Goal: Task Accomplishment & Management: Use online tool/utility

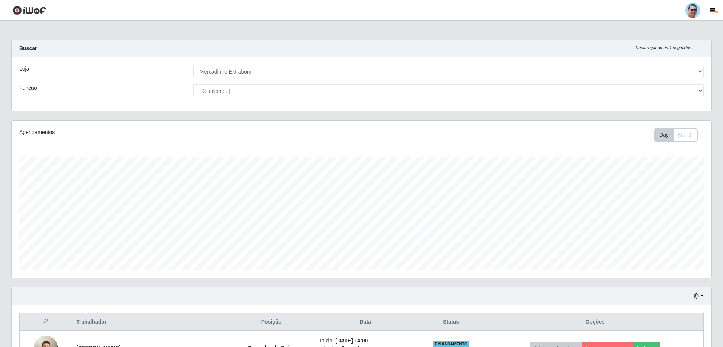
select select "175"
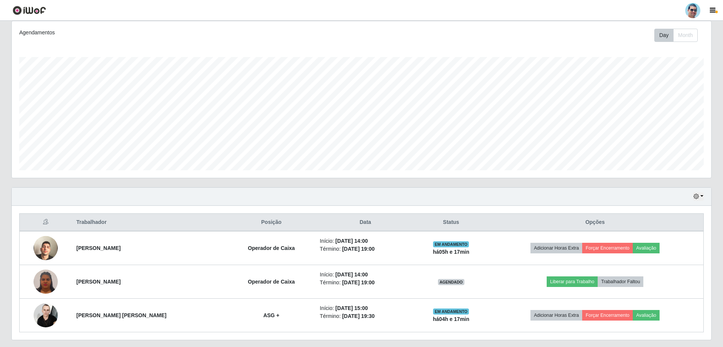
scroll to position [121, 0]
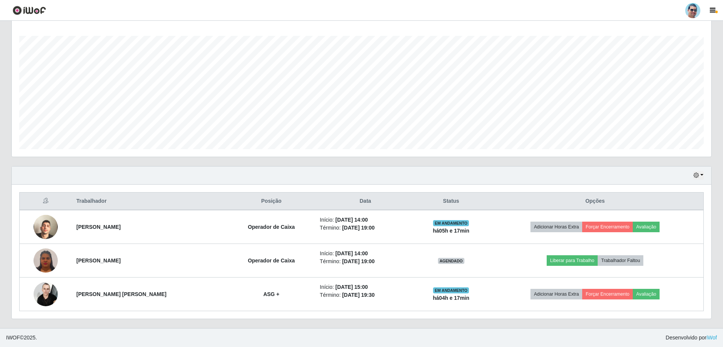
drag, startPoint x: 702, startPoint y: 180, endPoint x: 704, endPoint y: 175, distance: 5.6
click at [704, 177] on div "Hoje 1 dia 3 dias 1 Semana Não encerrados" at bounding box center [361, 175] width 699 height 18
click at [699, 173] on button "button" at bounding box center [698, 175] width 11 height 9
click at [681, 223] on button "3 dias" at bounding box center [673, 220] width 60 height 16
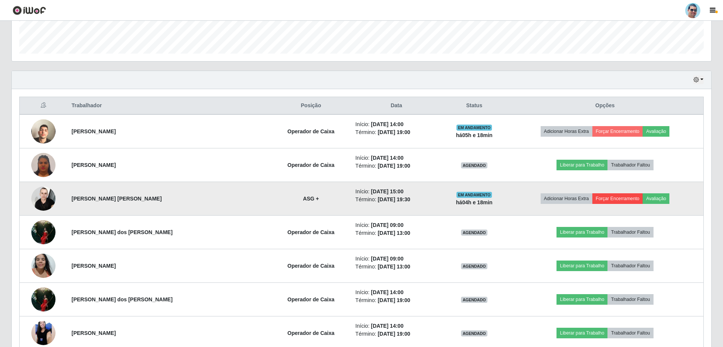
scroll to position [234, 0]
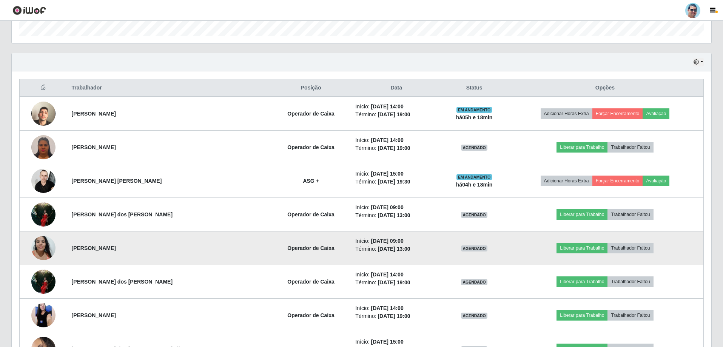
click at [40, 245] on img at bounding box center [43, 248] width 24 height 32
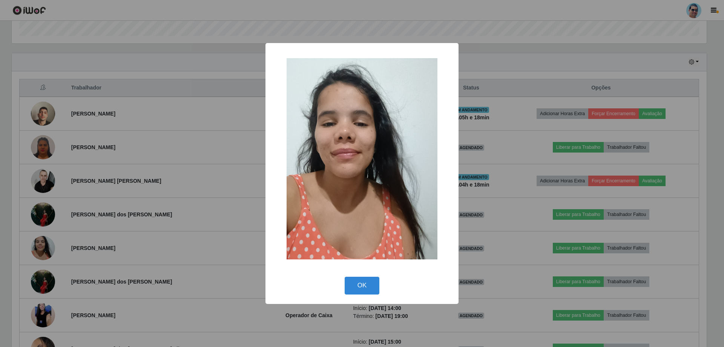
drag, startPoint x: 165, startPoint y: 295, endPoint x: 166, endPoint y: 291, distance: 4.7
click at [166, 294] on div "× OK Cancel" at bounding box center [362, 173] width 724 height 347
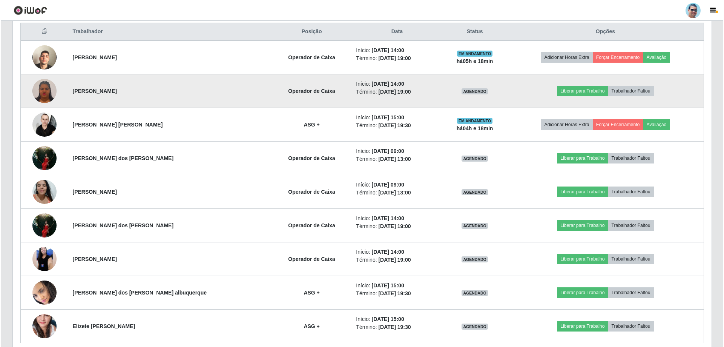
scroll to position [272, 0]
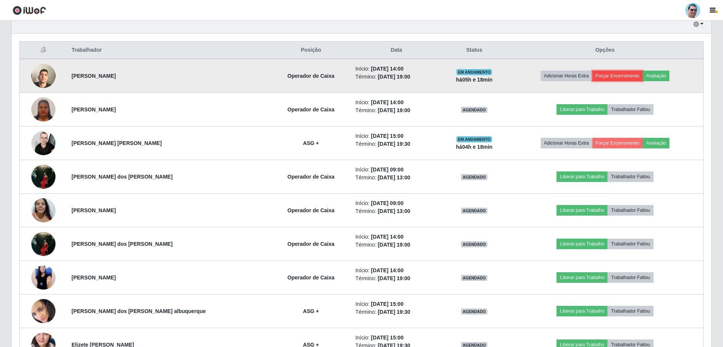
click at [624, 80] on button "Forçar Encerramento" at bounding box center [617, 76] width 51 height 11
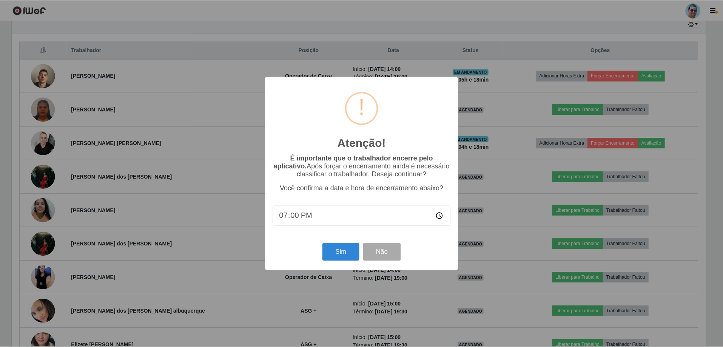
scroll to position [157, 695]
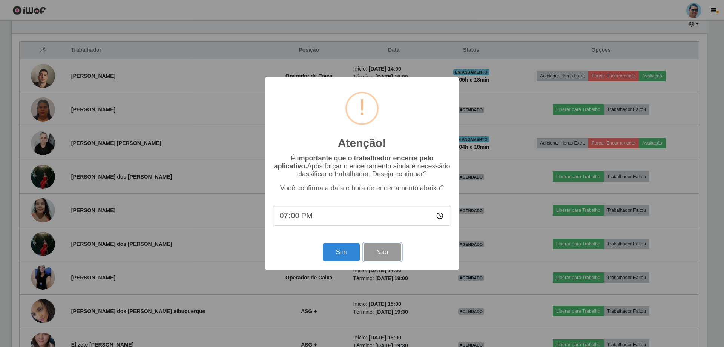
click at [392, 257] on button "Não" at bounding box center [382, 252] width 37 height 18
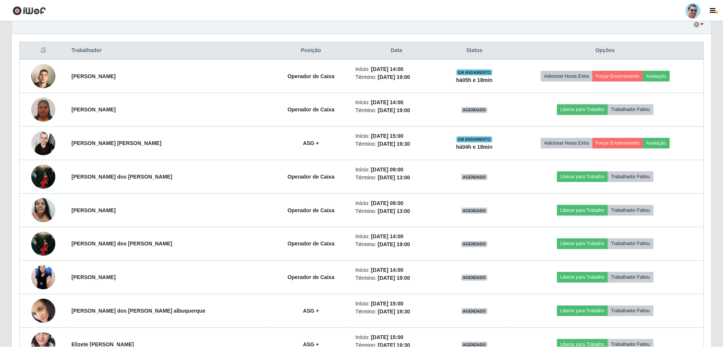
scroll to position [157, 699]
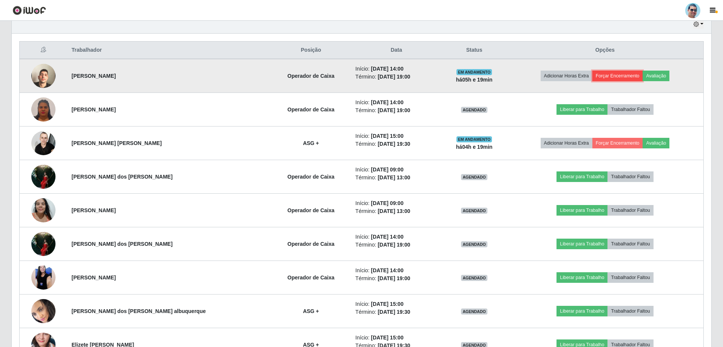
click at [612, 78] on button "Forçar Encerramento" at bounding box center [617, 76] width 51 height 11
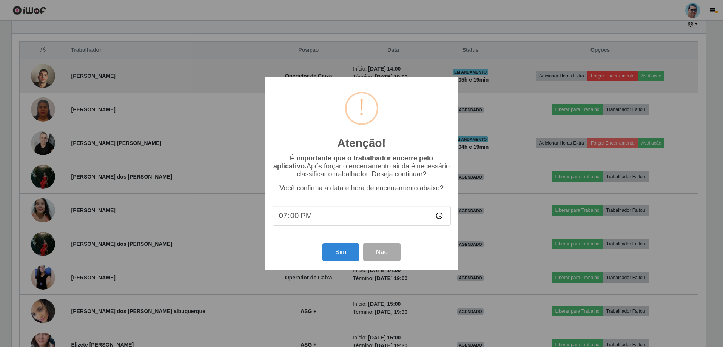
scroll to position [157, 695]
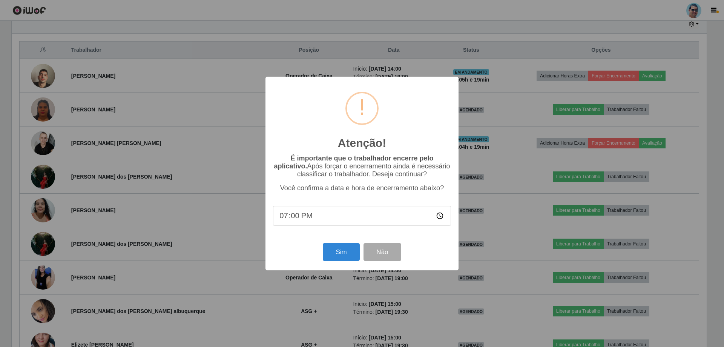
click at [297, 214] on input "19:00" at bounding box center [362, 216] width 178 height 20
type input "19:18"
click at [354, 258] on button "Sim" at bounding box center [341, 252] width 37 height 18
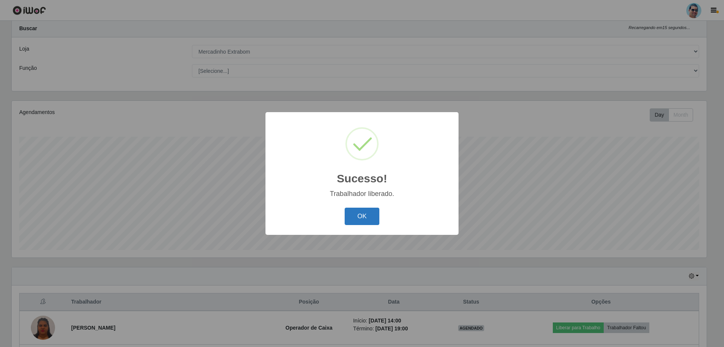
click at [357, 224] on button "OK" at bounding box center [362, 217] width 35 height 18
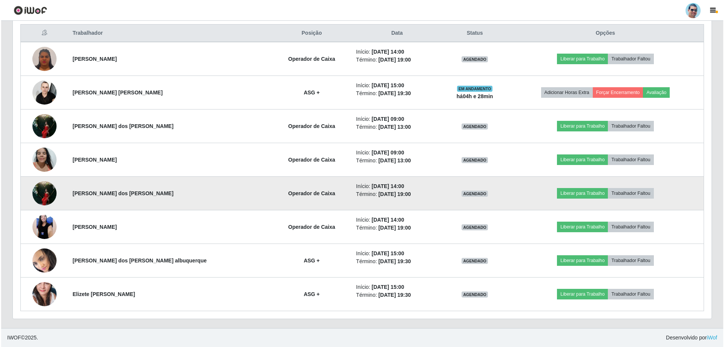
scroll to position [251, 0]
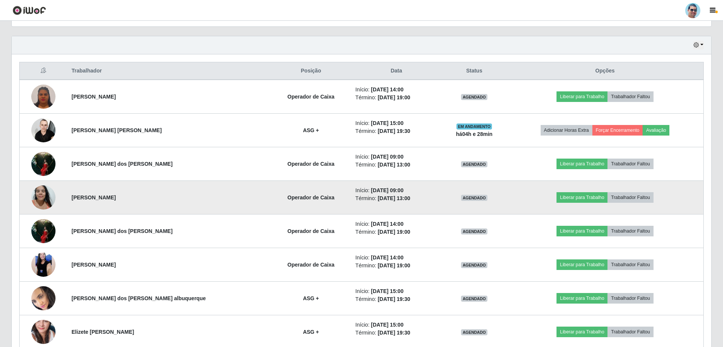
click at [39, 200] on img at bounding box center [43, 197] width 24 height 32
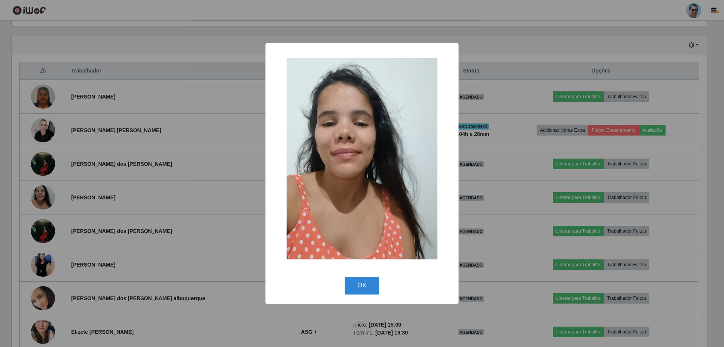
click at [146, 168] on div "× OK Cancel" at bounding box center [362, 173] width 724 height 347
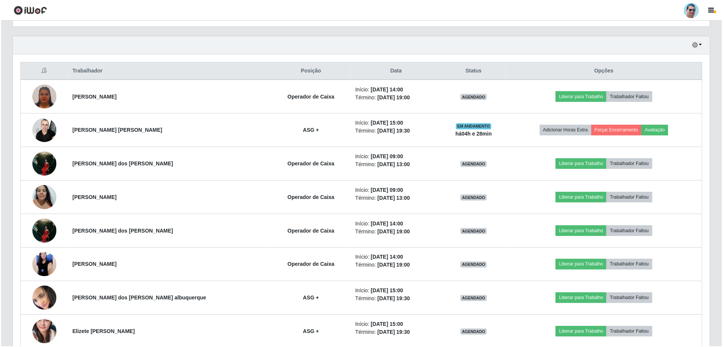
scroll to position [157, 699]
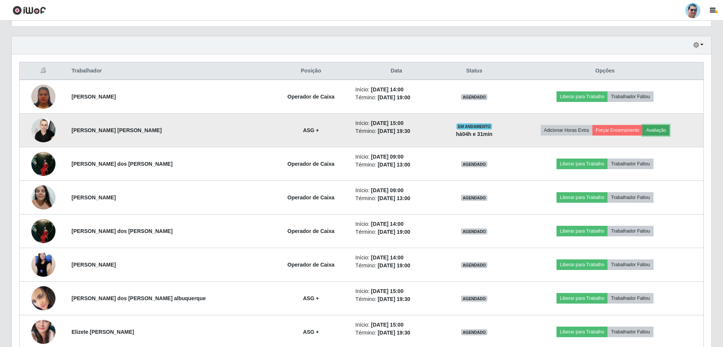
click at [649, 131] on button "Avaliação" at bounding box center [655, 130] width 27 height 11
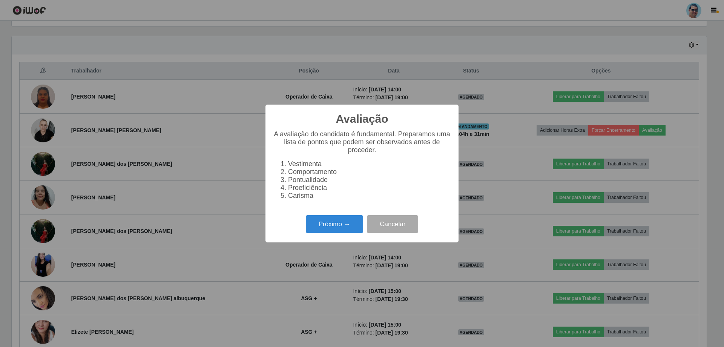
scroll to position [157, 695]
click at [354, 233] on button "Próximo →" at bounding box center [334, 224] width 57 height 18
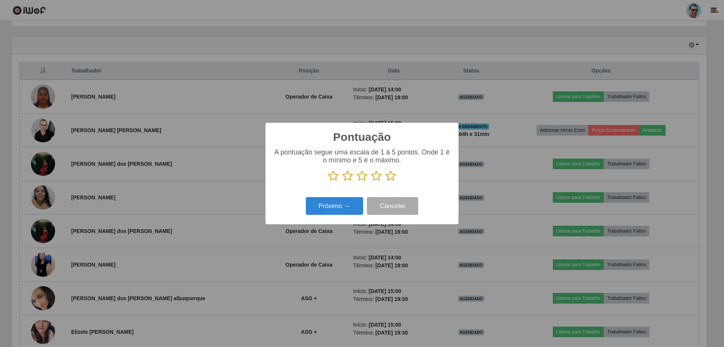
scroll to position [377182, 376643]
click at [377, 178] on icon at bounding box center [376, 175] width 11 height 11
click at [371, 181] on input "radio" at bounding box center [371, 181] width 0 height 0
click at [352, 212] on button "Próximo →" at bounding box center [334, 206] width 57 height 18
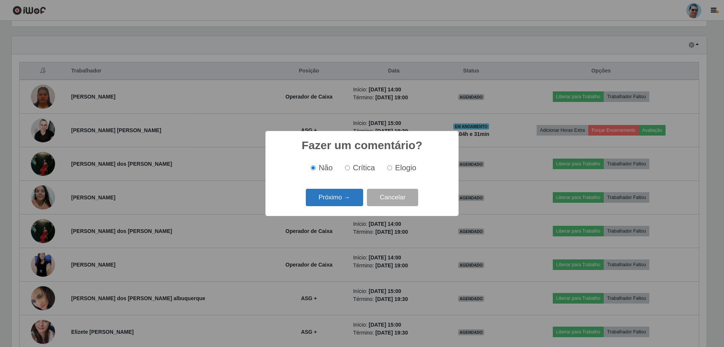
click at [352, 200] on button "Próximo →" at bounding box center [334, 198] width 57 height 18
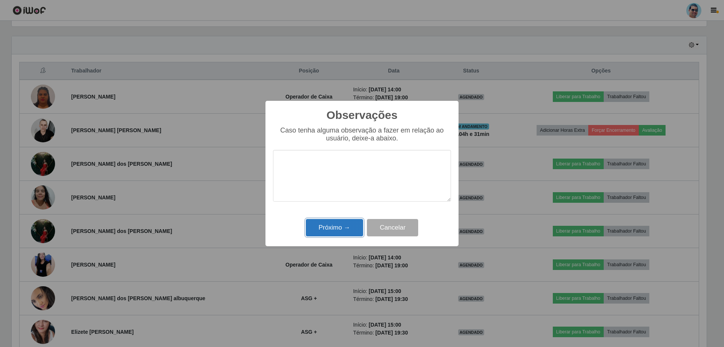
click at [345, 230] on button "Próximo →" at bounding box center [334, 228] width 57 height 18
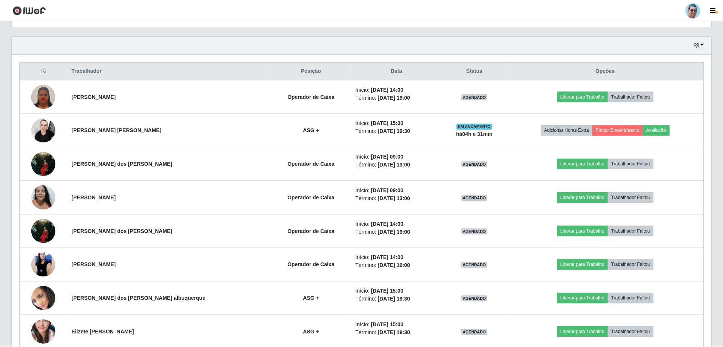
scroll to position [157, 699]
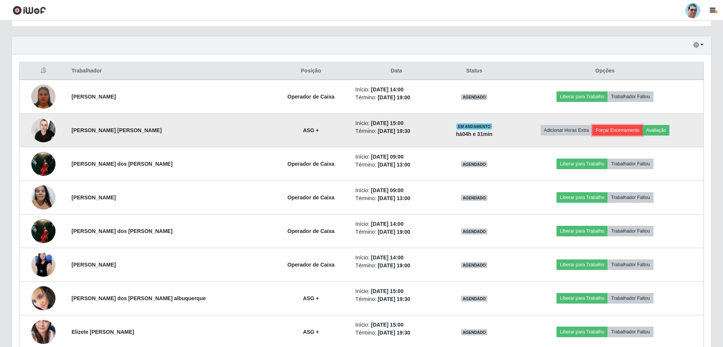
click at [606, 128] on button "Forçar Encerramento" at bounding box center [617, 130] width 51 height 11
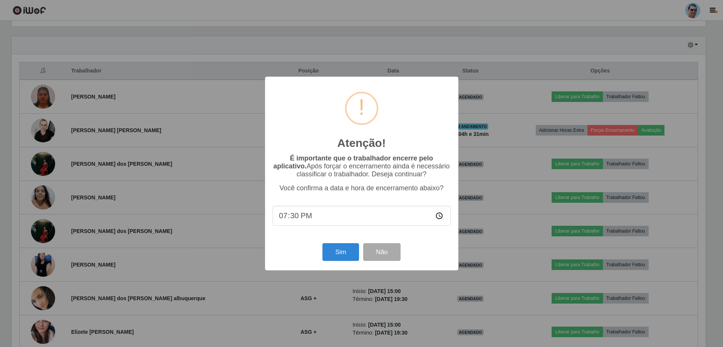
scroll to position [157, 695]
click at [331, 253] on button "Sim" at bounding box center [341, 252] width 37 height 18
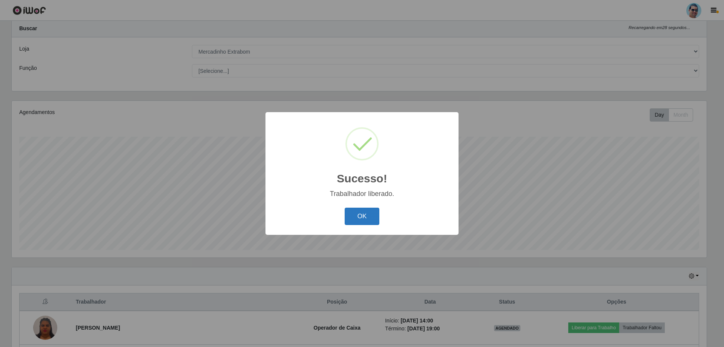
click at [357, 214] on button "OK" at bounding box center [362, 217] width 35 height 18
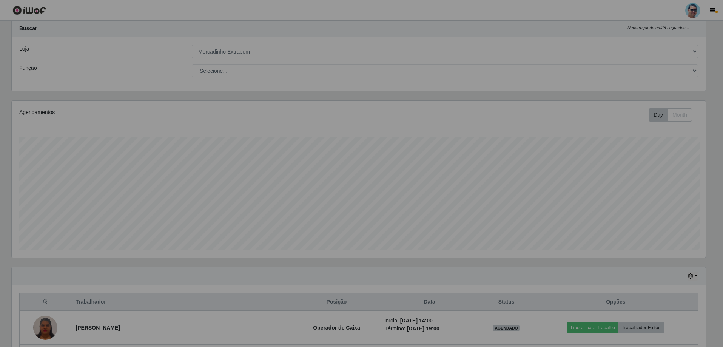
scroll to position [157, 699]
